Goal: Find specific page/section

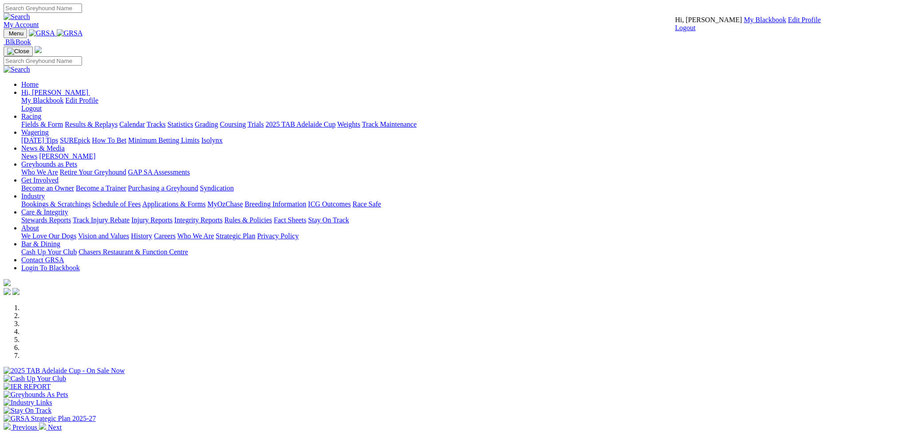
click at [744, 23] on link "My Blackbook" at bounding box center [765, 20] width 43 height 8
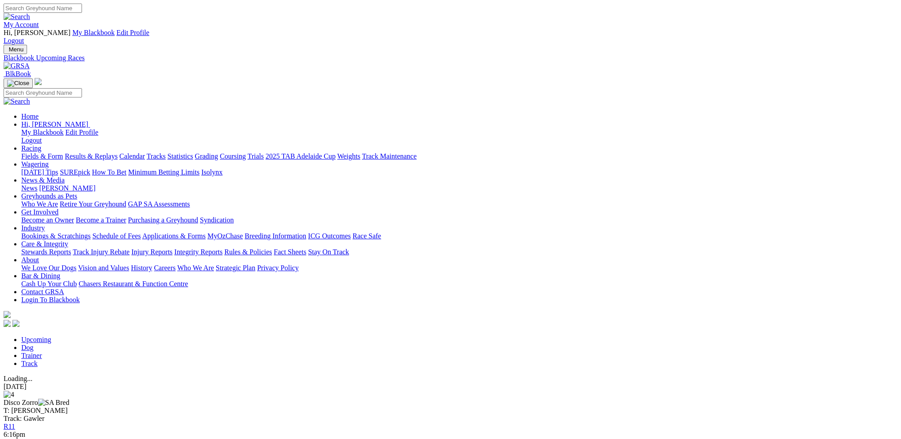
click at [63, 152] on link "Fields & Form" at bounding box center [42, 156] width 42 height 8
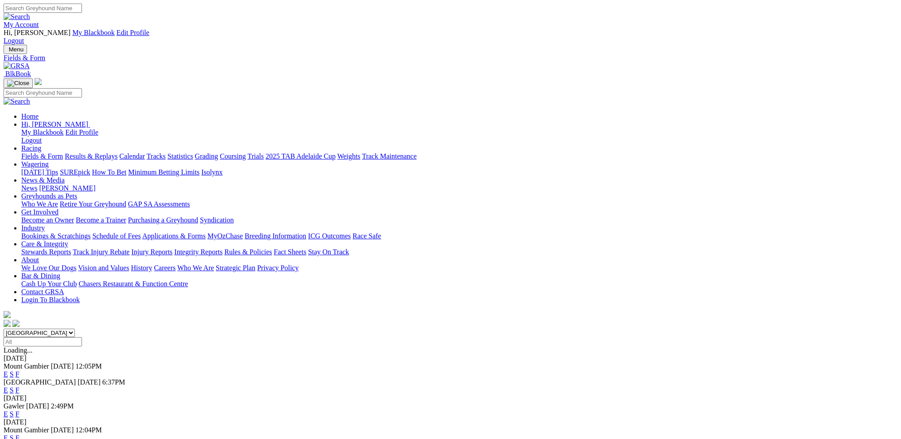
click at [20, 387] on link "F" at bounding box center [18, 391] width 4 height 8
